Goal: Use online tool/utility: Utilize a website feature to perform a specific function

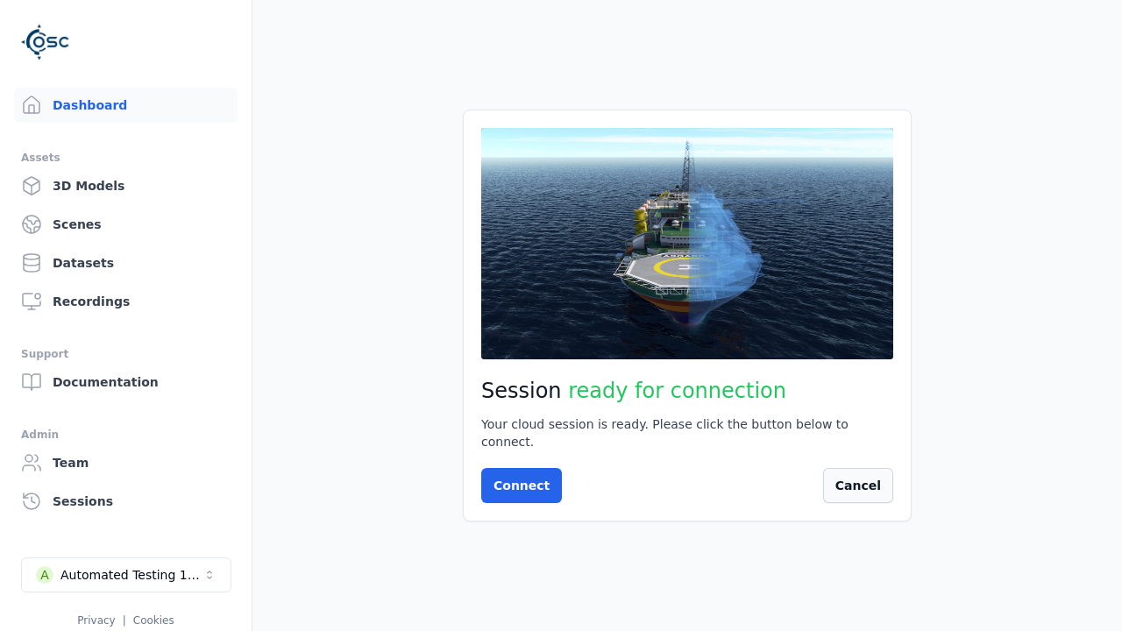
click at [845, 479] on button "Cancel" at bounding box center [858, 485] width 70 height 35
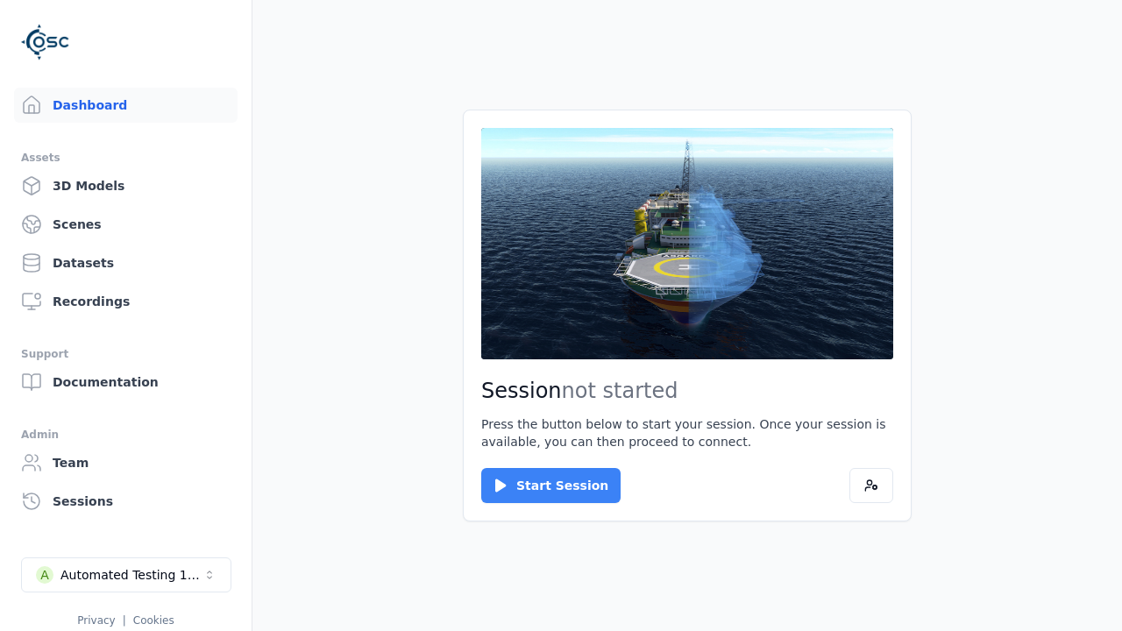
click at [540, 486] on button "Start Session" at bounding box center [550, 485] width 139 height 35
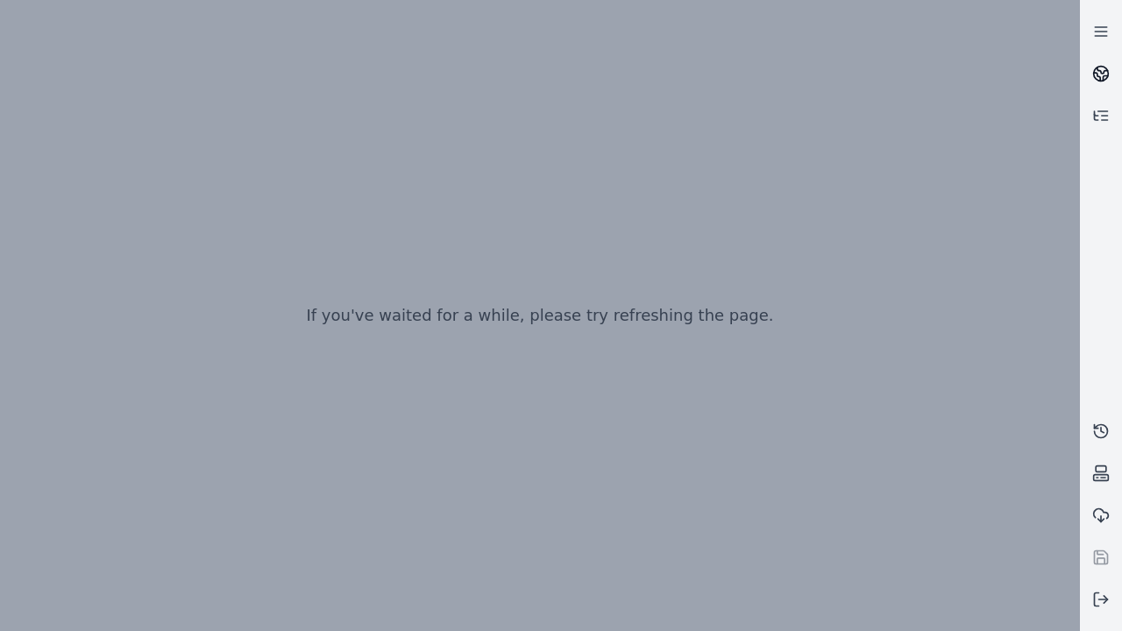
click at [1101, 74] on icon at bounding box center [1102, 70] width 11 height 6
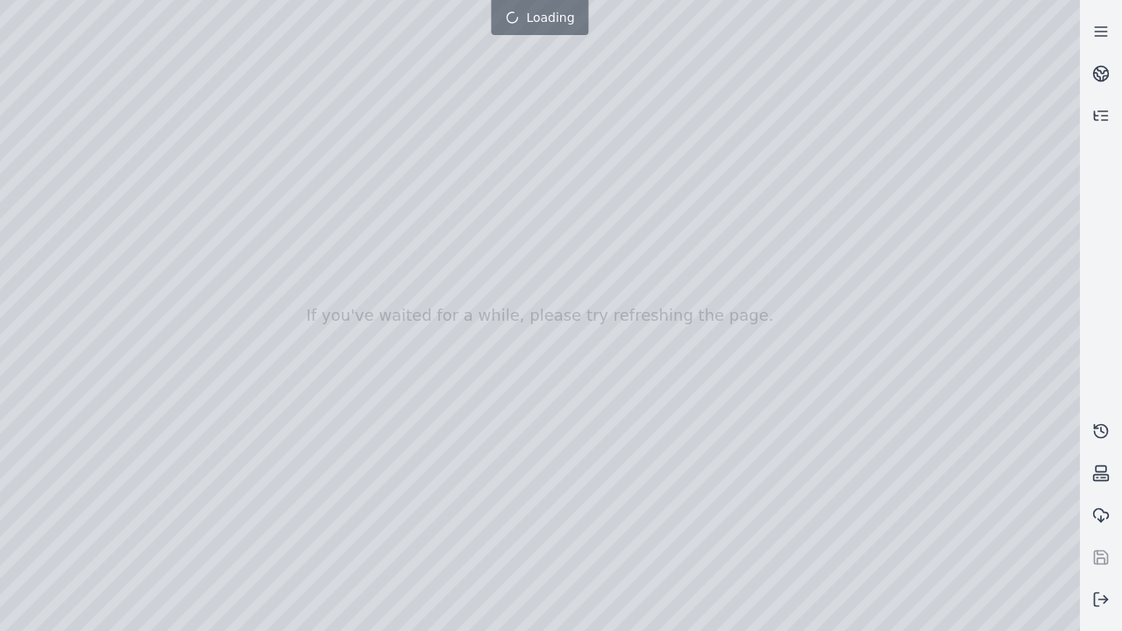
click at [46, 283] on div at bounding box center [540, 315] width 1080 height 631
click at [39, 160] on div at bounding box center [540, 315] width 1080 height 631
click at [38, 181] on div at bounding box center [540, 315] width 1080 height 631
click at [292, 40] on div at bounding box center [540, 315] width 1080 height 631
drag, startPoint x: 155, startPoint y: 100, endPoint x: 581, endPoint y: 433, distance: 540.7
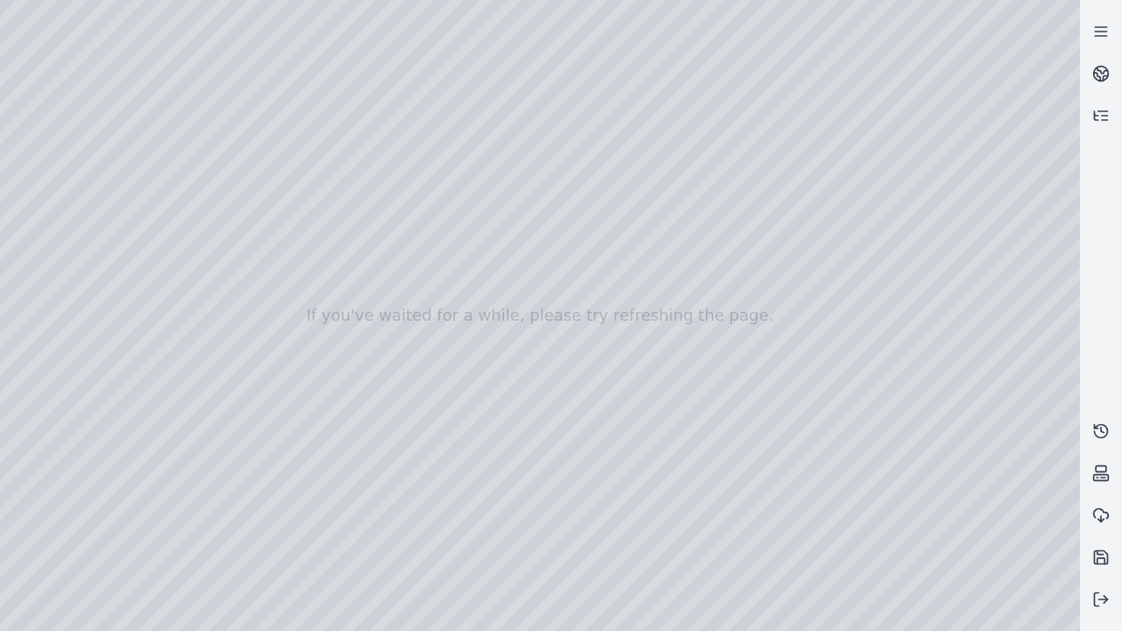
click at [581, 433] on div at bounding box center [540, 315] width 1080 height 631
